Goal: Navigation & Orientation: Understand site structure

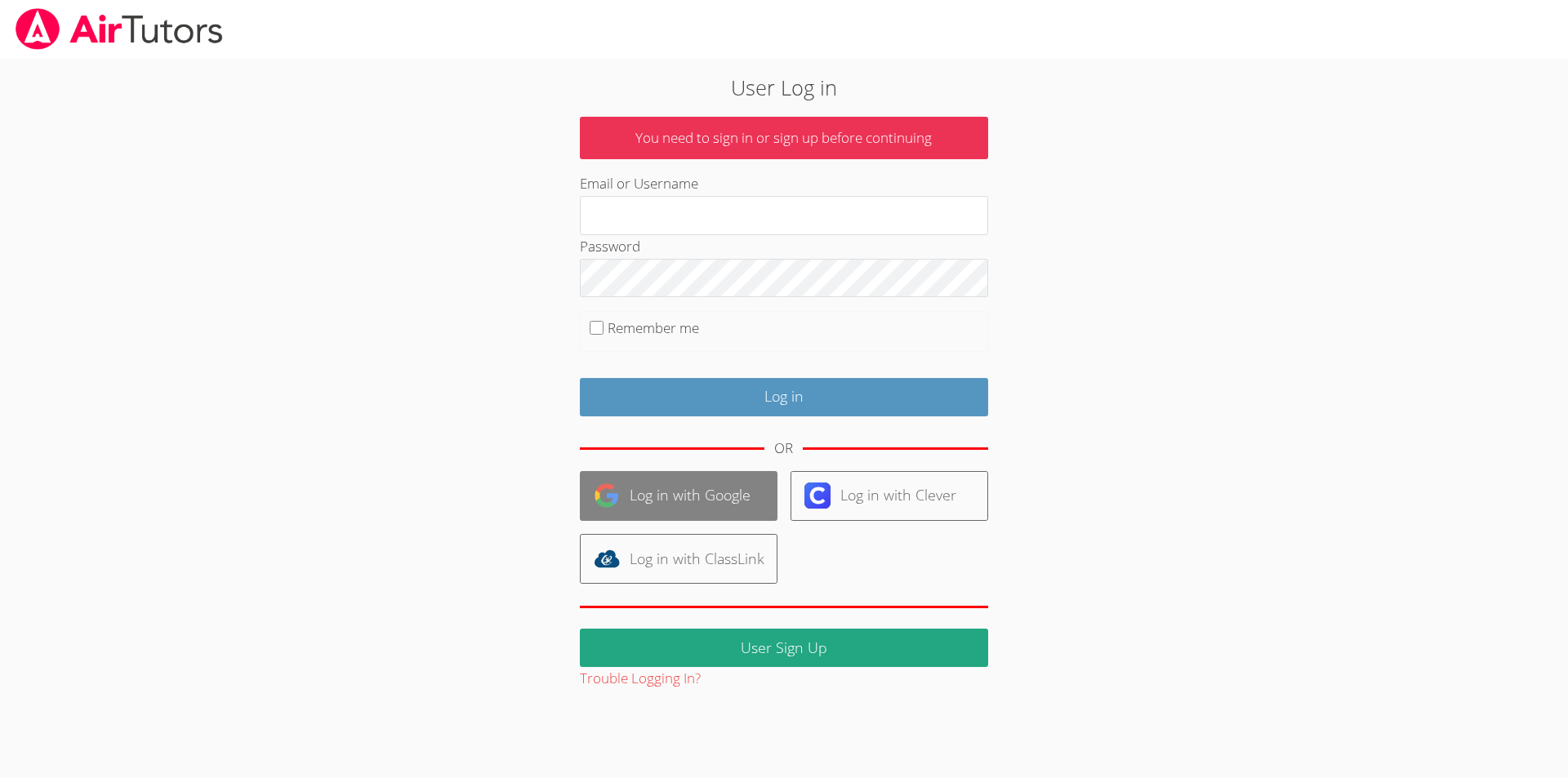
drag, startPoint x: 713, startPoint y: 498, endPoint x: 1225, endPoint y: 472, distance: 512.7
click at [714, 498] on link "Log in with Google" at bounding box center [679, 496] width 198 height 49
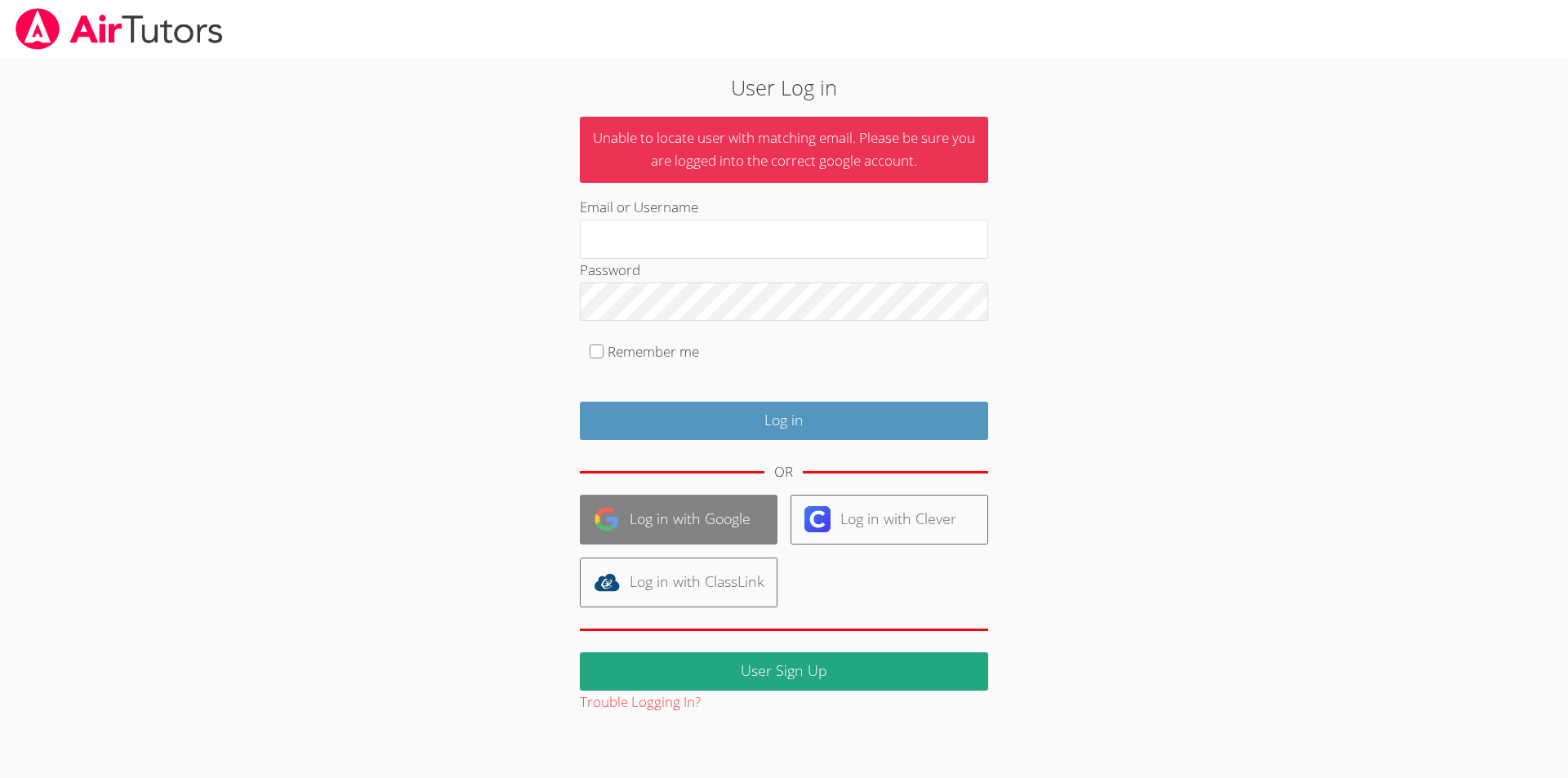
click at [679, 515] on link "Log in with Google" at bounding box center [679, 519] width 198 height 49
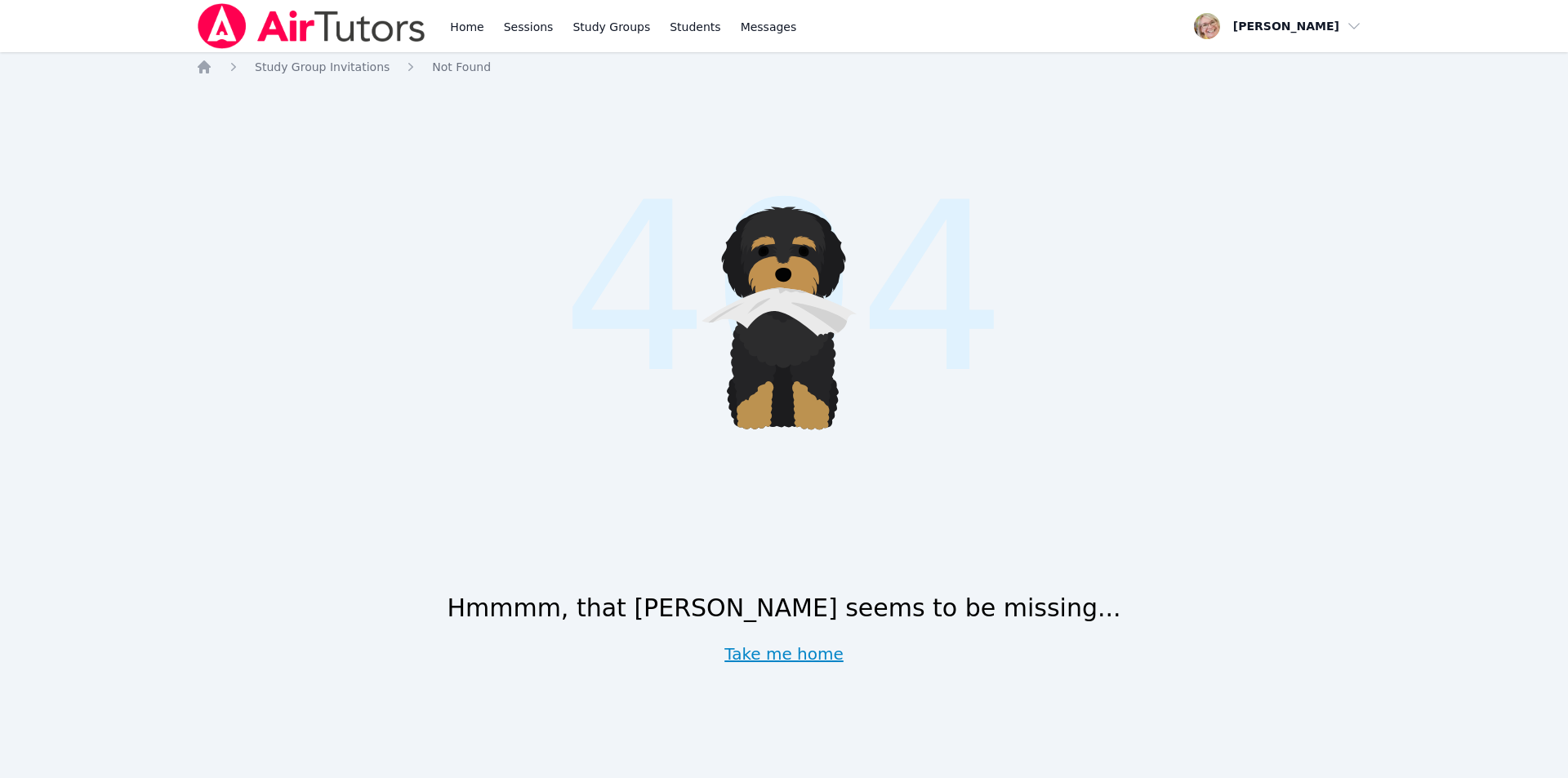
click at [806, 656] on link "Take me home" at bounding box center [784, 654] width 119 height 23
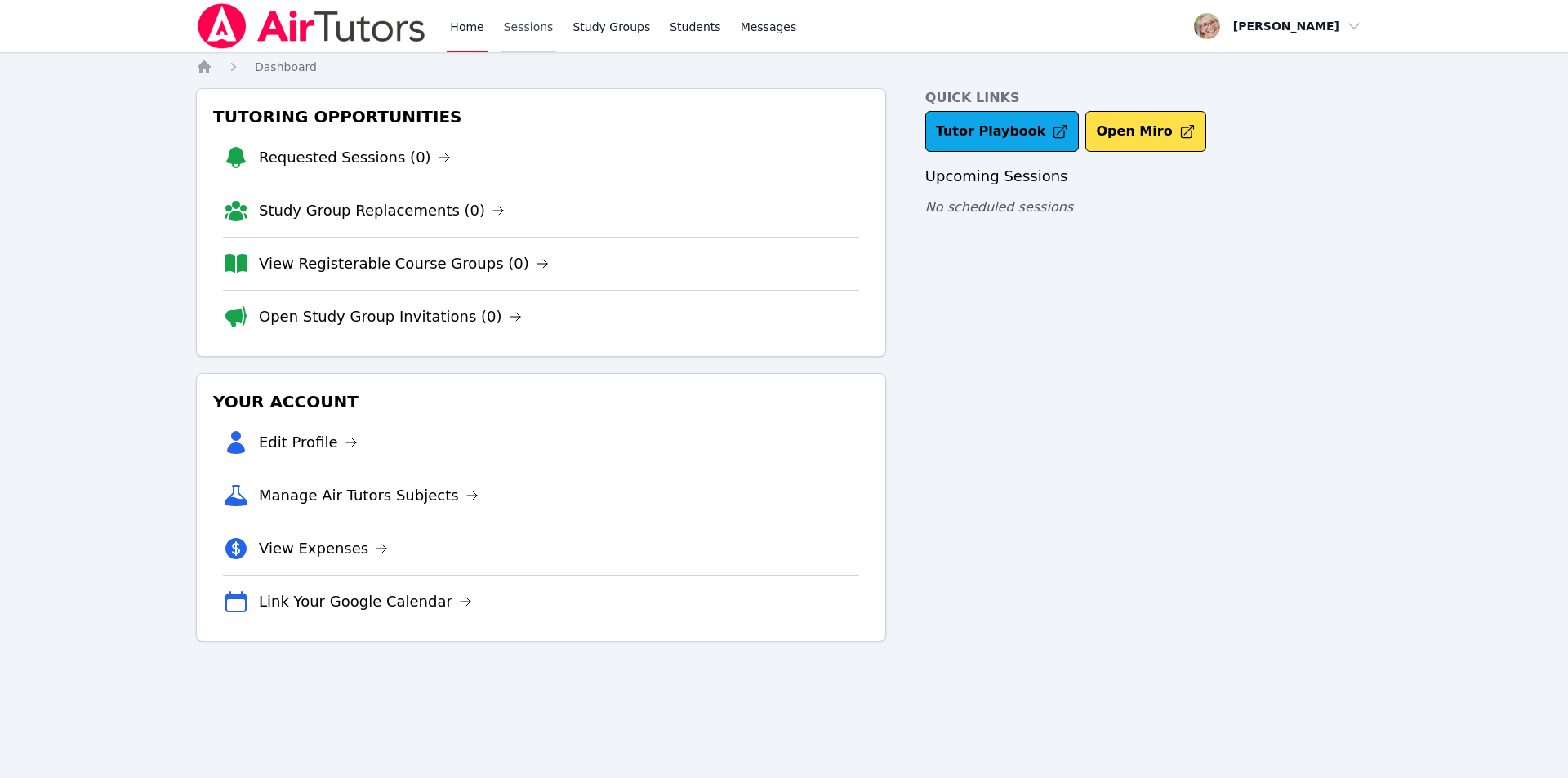
click at [529, 28] on link "Sessions" at bounding box center [529, 26] width 56 height 52
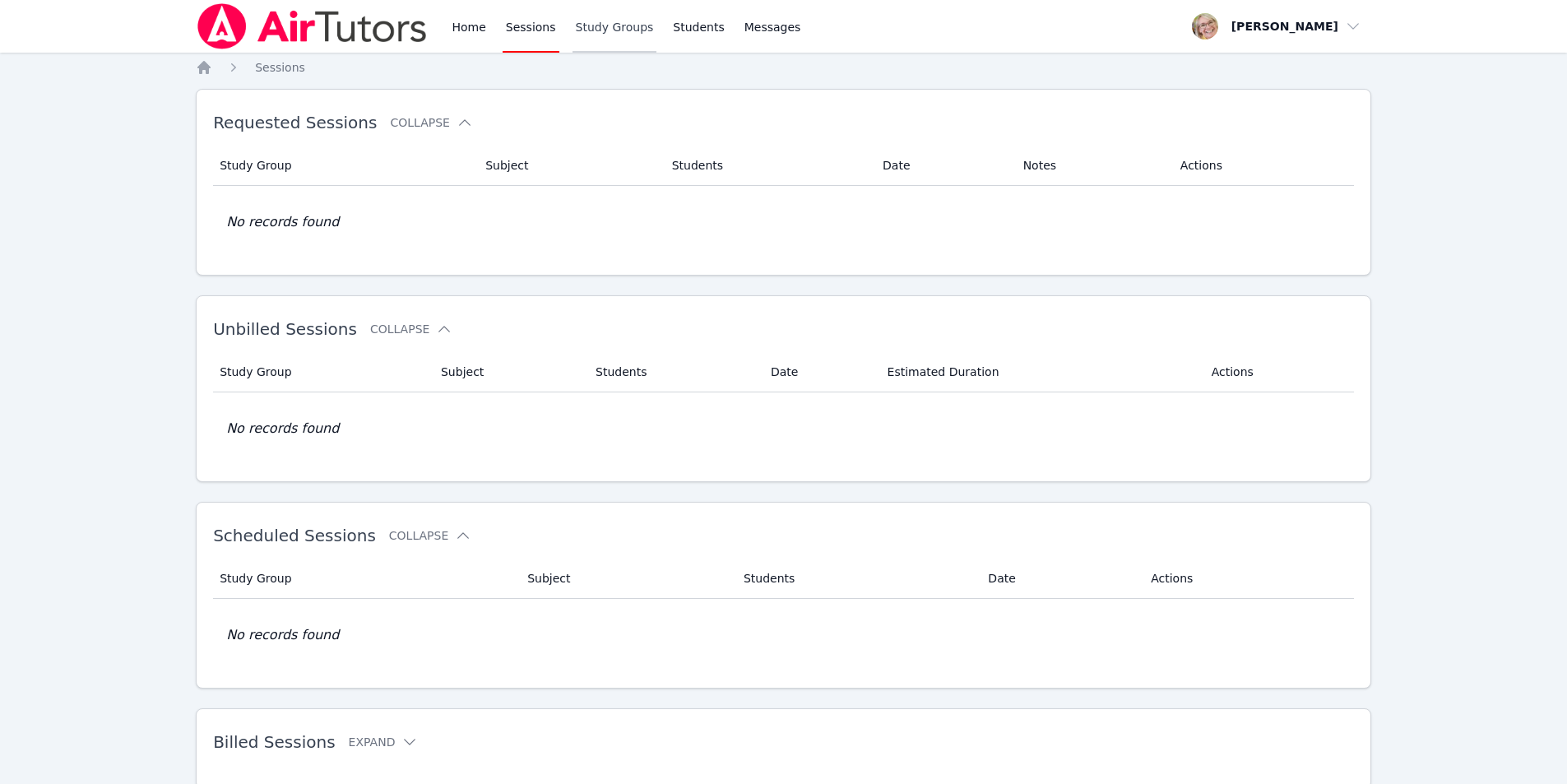
click at [601, 33] on link "Study Groups" at bounding box center [615, 26] width 85 height 52
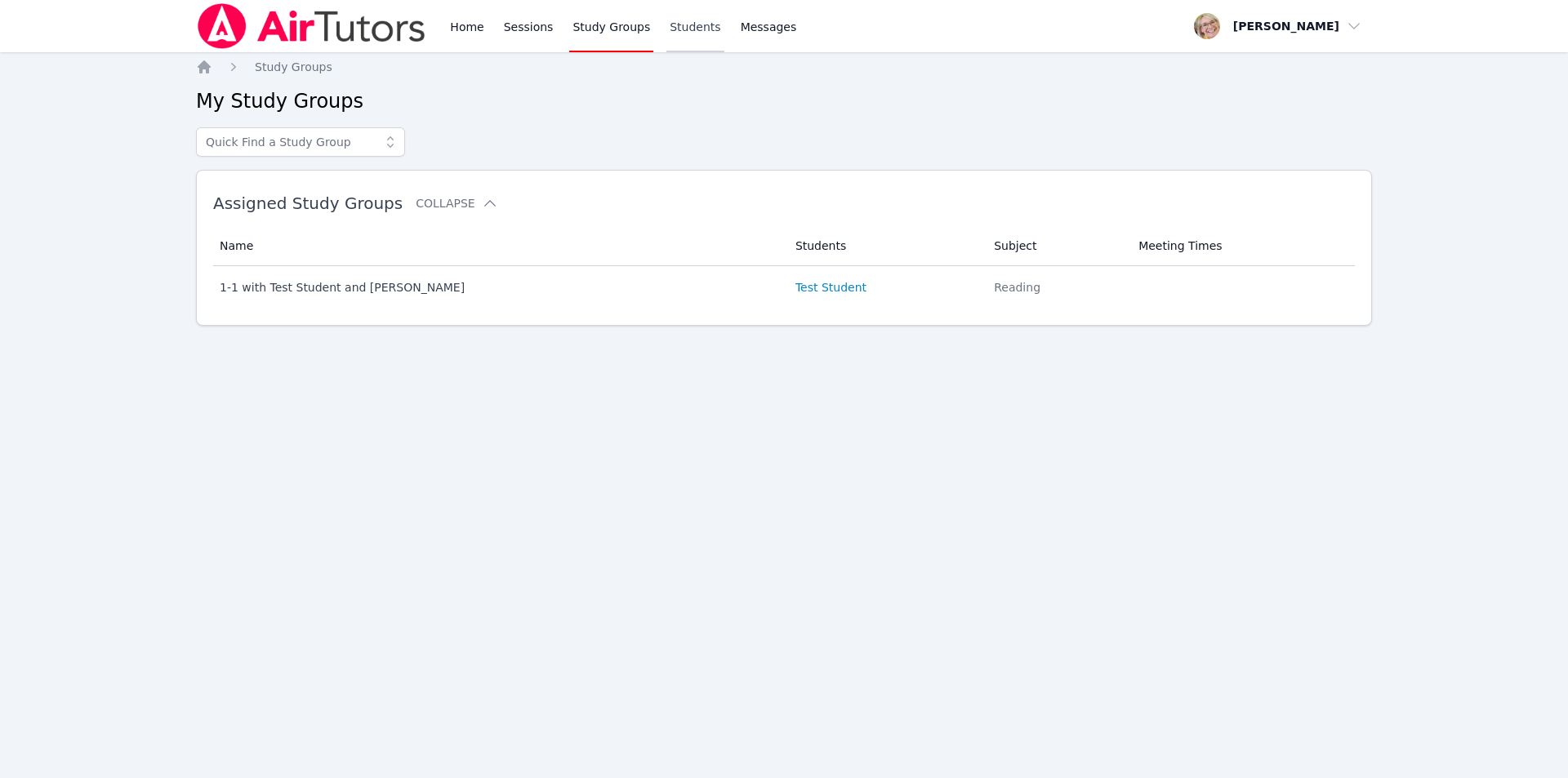
click at [678, 27] on link "Students" at bounding box center [694, 26] width 57 height 52
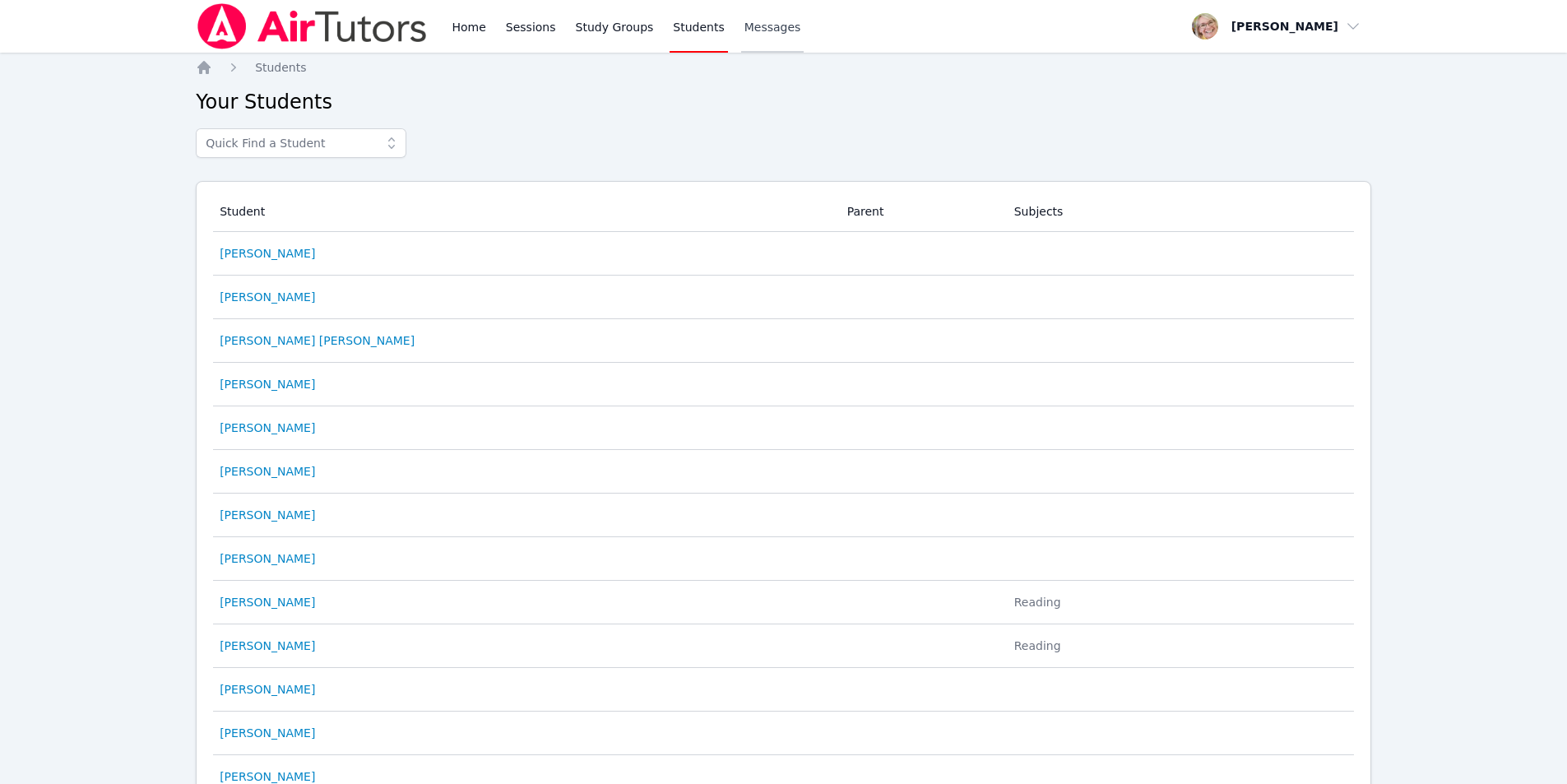
click at [748, 28] on span "Messages" at bounding box center [773, 27] width 57 height 16
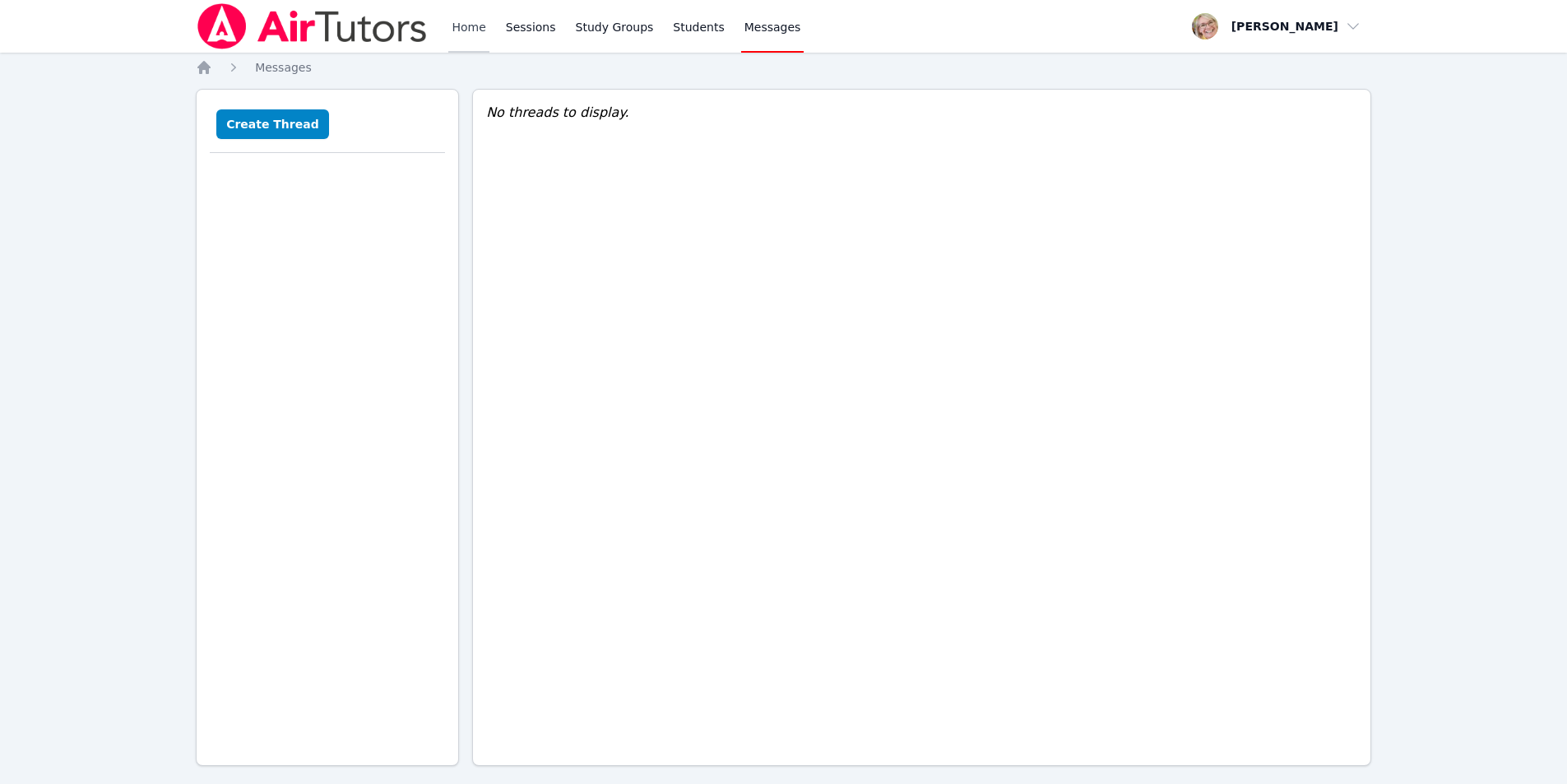
click at [472, 27] on link "Home" at bounding box center [468, 26] width 40 height 52
